Goal: Task Accomplishment & Management: Use online tool/utility

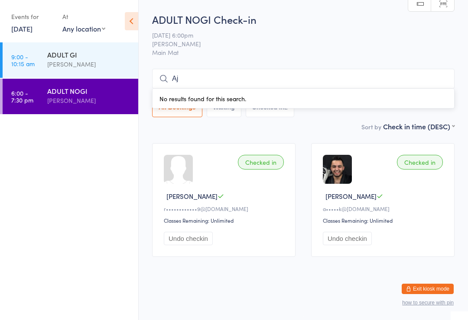
type input "A"
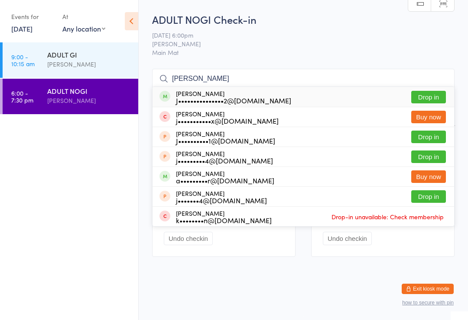
type input "[PERSON_NAME]"
click at [216, 101] on div "J•••••••••••••••2@[DOMAIN_NAME]" at bounding box center [233, 100] width 115 height 7
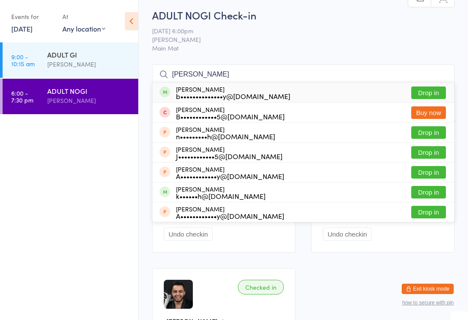
type input "[PERSON_NAME]"
click at [435, 91] on button "Drop in" at bounding box center [428, 93] width 35 height 13
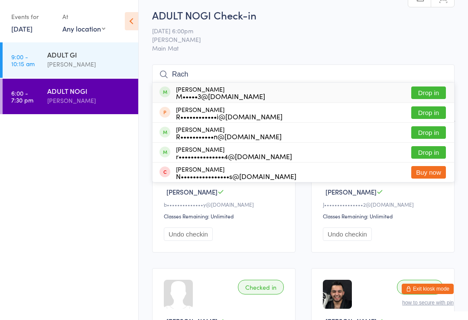
type input "Rach"
click at [434, 131] on button "Drop in" at bounding box center [428, 132] width 35 height 13
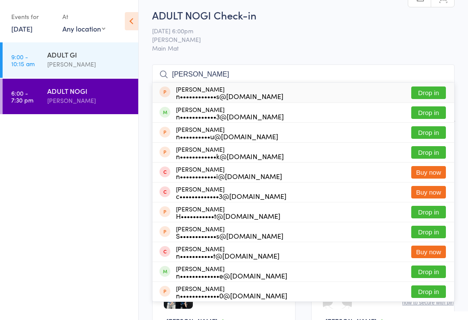
type input "[PERSON_NAME]"
click at [429, 111] on button "Drop in" at bounding box center [428, 113] width 35 height 13
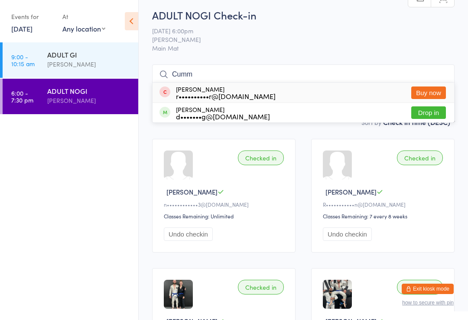
type input "Cumm"
click at [433, 112] on button "Drop in" at bounding box center [428, 113] width 35 height 13
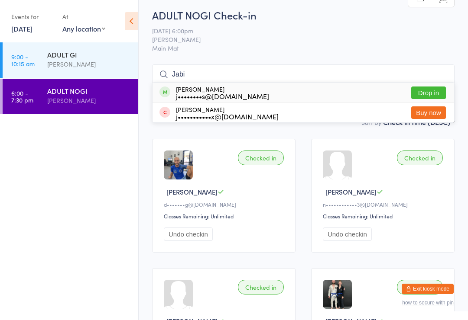
type input "Jabi"
click at [437, 90] on button "Drop in" at bounding box center [428, 93] width 35 height 13
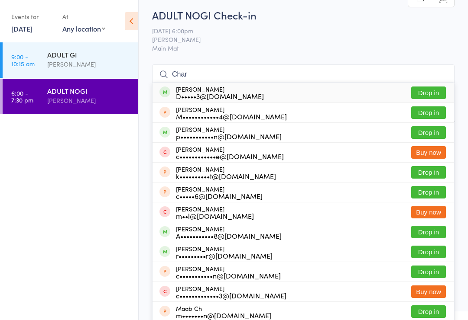
type input "Char"
click at [436, 90] on button "Drop in" at bounding box center [428, 93] width 35 height 13
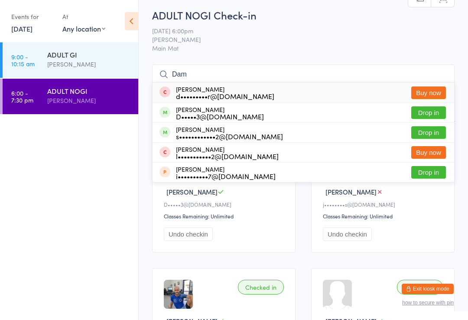
type input "Dam"
click at [28, 26] on link "[DATE]" at bounding box center [21, 29] width 21 height 10
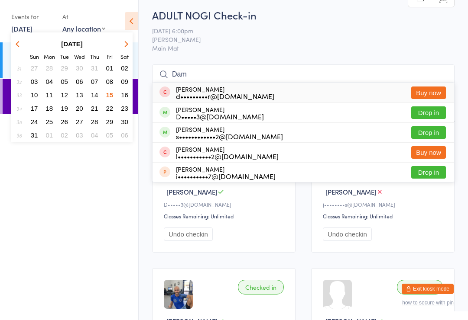
click at [125, 96] on span "16" at bounding box center [124, 94] width 7 height 7
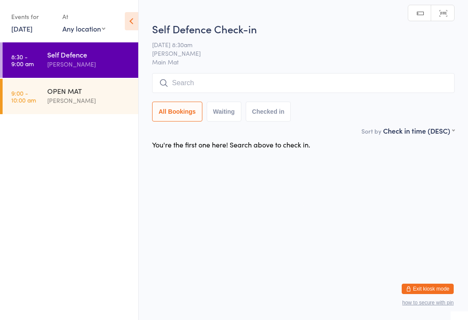
click at [65, 99] on div "[PERSON_NAME]" at bounding box center [89, 101] width 84 height 10
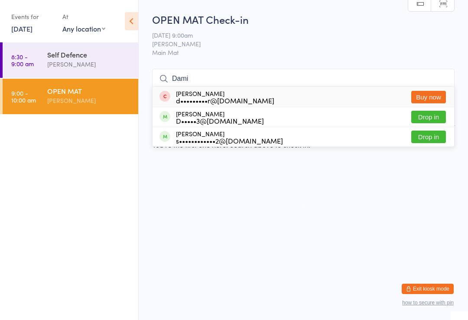
type input "Dami"
click at [429, 116] on button "Drop in" at bounding box center [428, 117] width 35 height 13
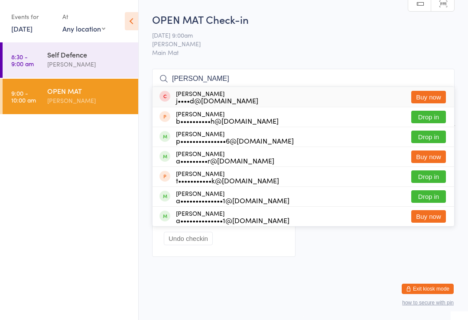
type input "[PERSON_NAME]"
click at [436, 136] on button "Drop in" at bounding box center [428, 137] width 35 height 13
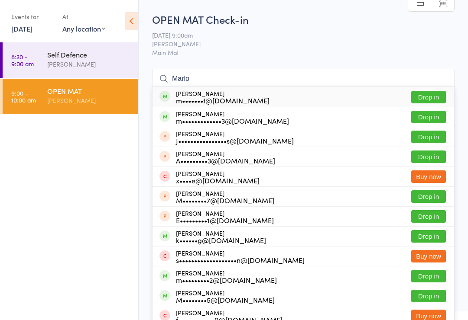
type input "Marlo"
click at [432, 94] on button "Drop in" at bounding box center [428, 97] width 35 height 13
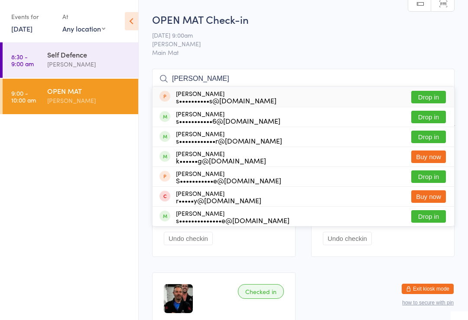
type input "[PERSON_NAME]"
click at [434, 132] on button "Drop in" at bounding box center [428, 137] width 35 height 13
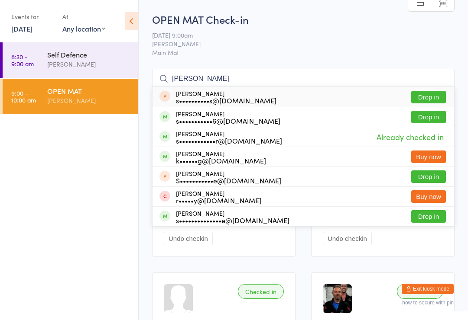
type input "[PERSON_NAME]"
click at [430, 115] on button "Drop in" at bounding box center [428, 117] width 35 height 13
type input "[PERSON_NAME]"
click at [429, 211] on button "Drop in" at bounding box center [428, 216] width 35 height 13
